Goal: Transaction & Acquisition: Purchase product/service

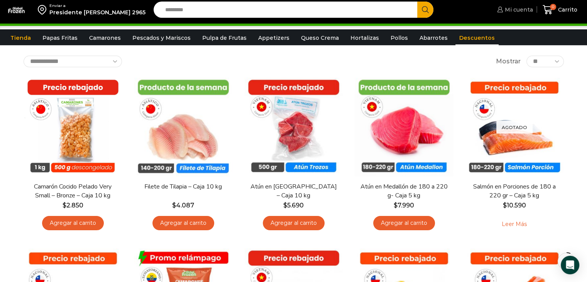
click at [525, 12] on span "Mi cuenta" at bounding box center [518, 10] width 30 height 8
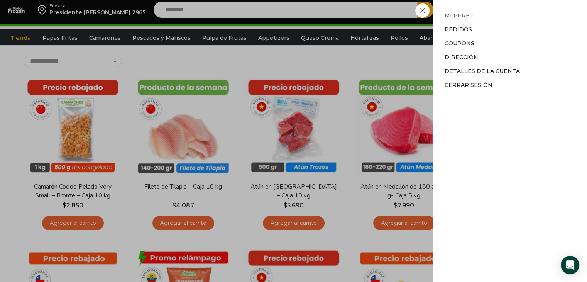
click at [456, 15] on link "Mi perfil" at bounding box center [459, 15] width 30 height 7
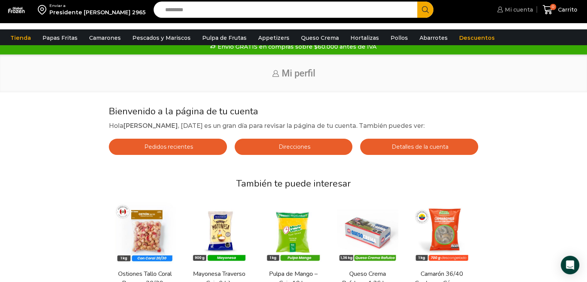
click at [518, 14] on span "Mi cuenta" at bounding box center [518, 10] width 30 height 8
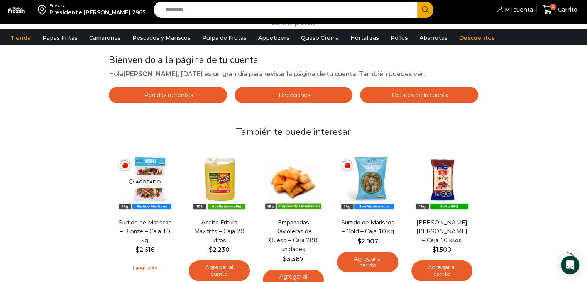
scroll to position [61, 0]
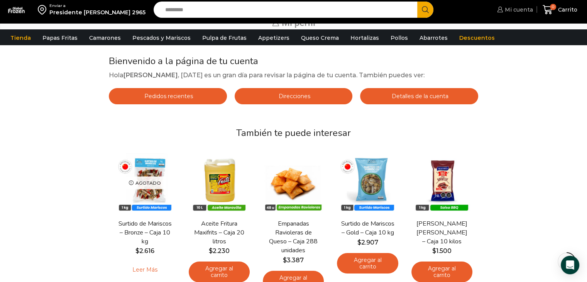
click at [518, 12] on span "Mi cuenta" at bounding box center [518, 10] width 30 height 8
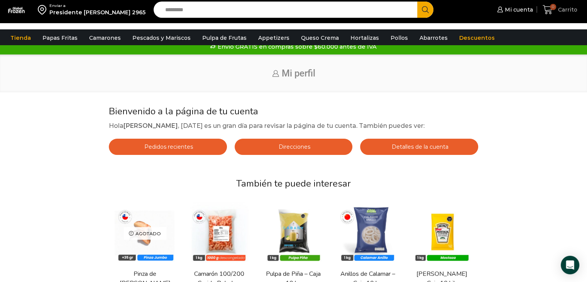
click at [567, 9] on span "Carrito" at bounding box center [566, 10] width 21 height 8
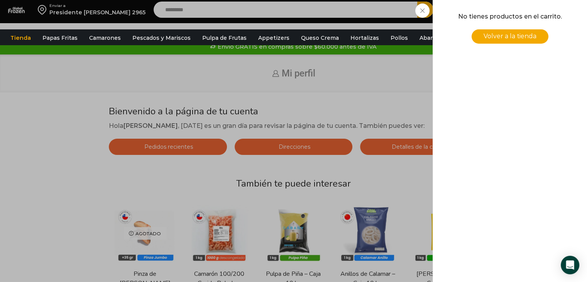
click at [541, 19] on div "0 [GEOGRAPHIC_DATA] 0 0 Shopping Cart No tienes productos en el carrito. Volver…" at bounding box center [560, 10] width 39 height 18
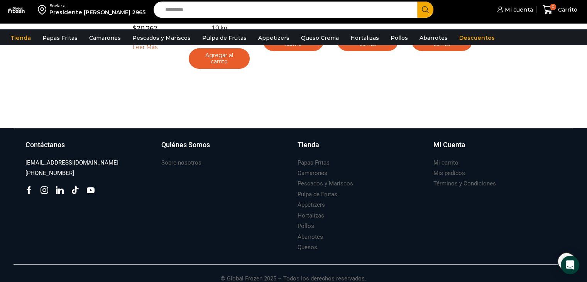
scroll to position [292, 0]
